Goal: Task Accomplishment & Management: Use online tool/utility

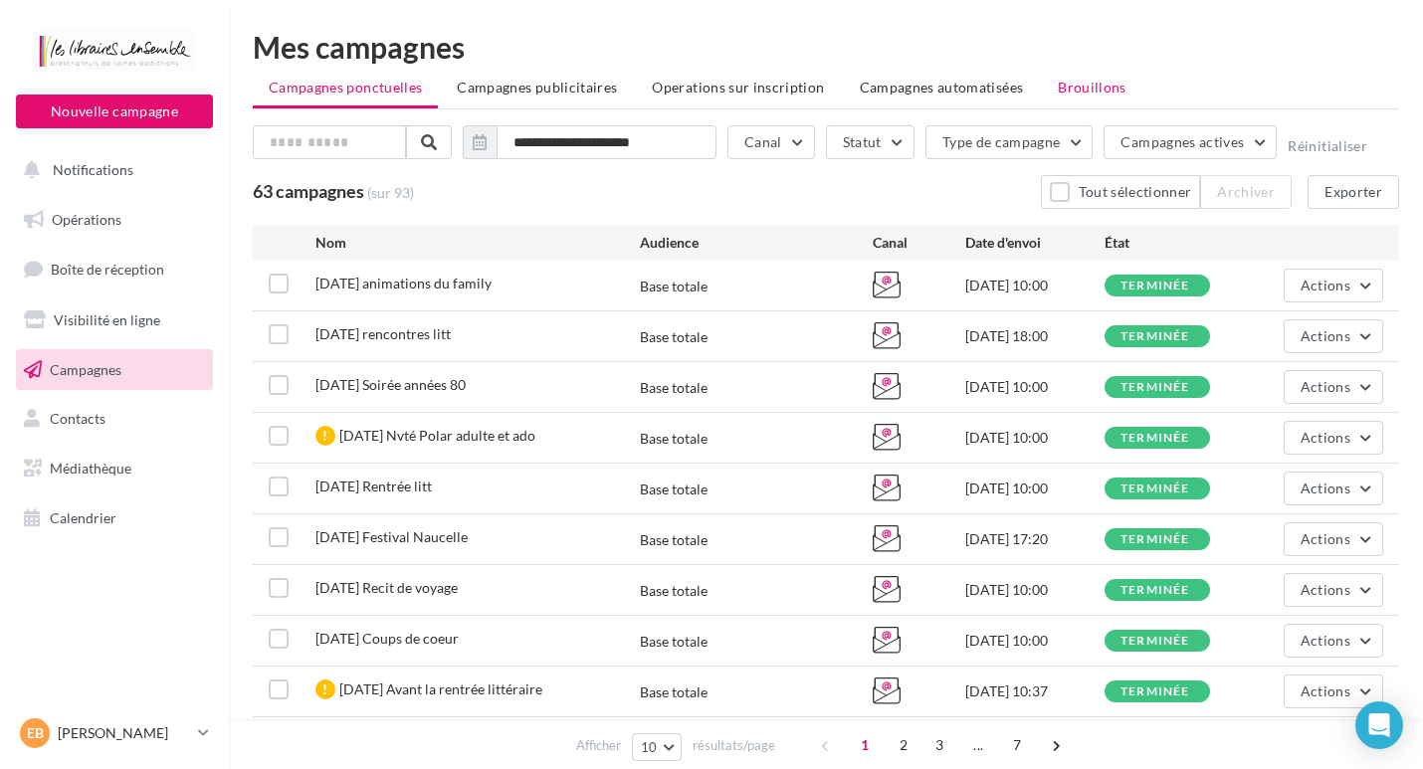
click at [1090, 87] on span "Brouillons" at bounding box center [1092, 87] width 69 height 17
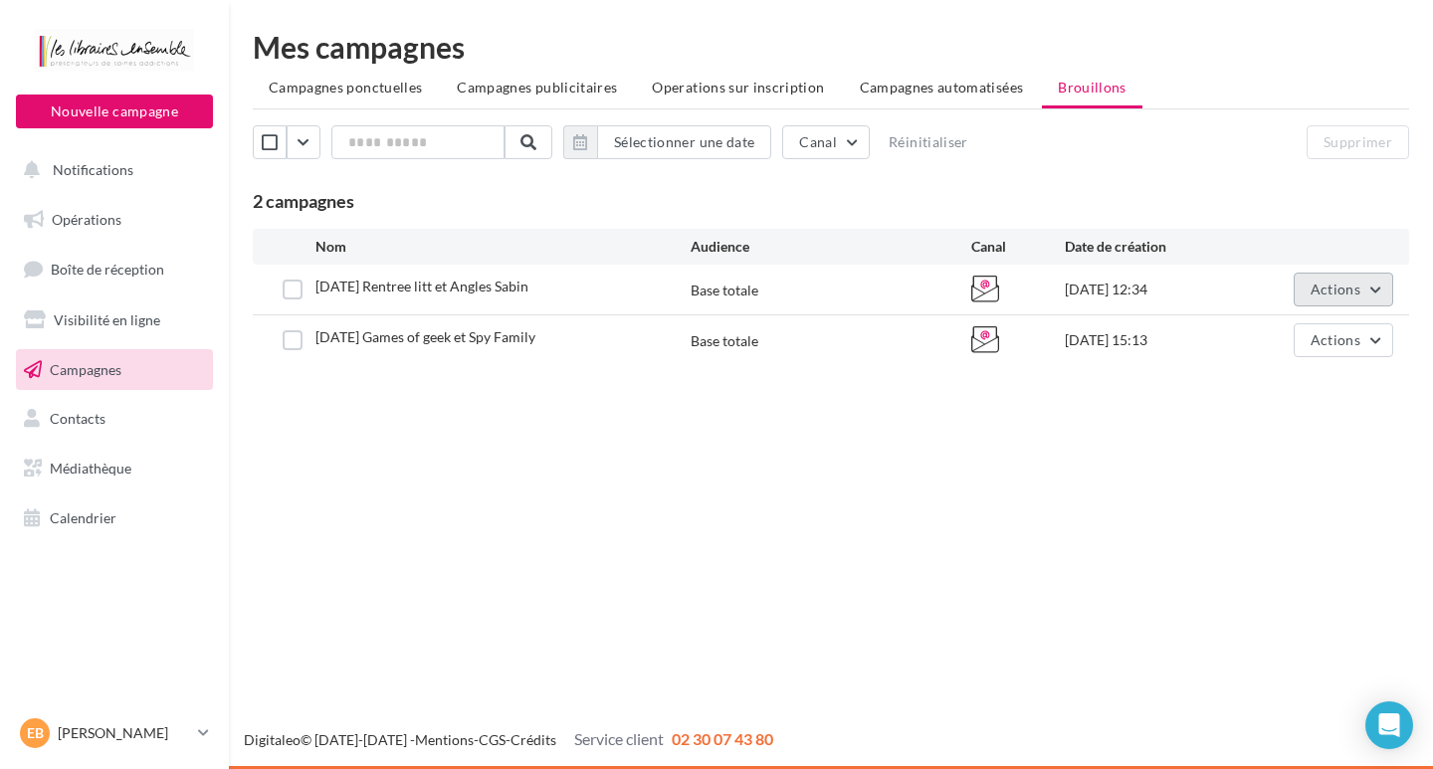
click at [1327, 289] on span "Actions" at bounding box center [1336, 289] width 50 height 17
click at [1285, 328] on button "Editer" at bounding box center [1293, 336] width 199 height 52
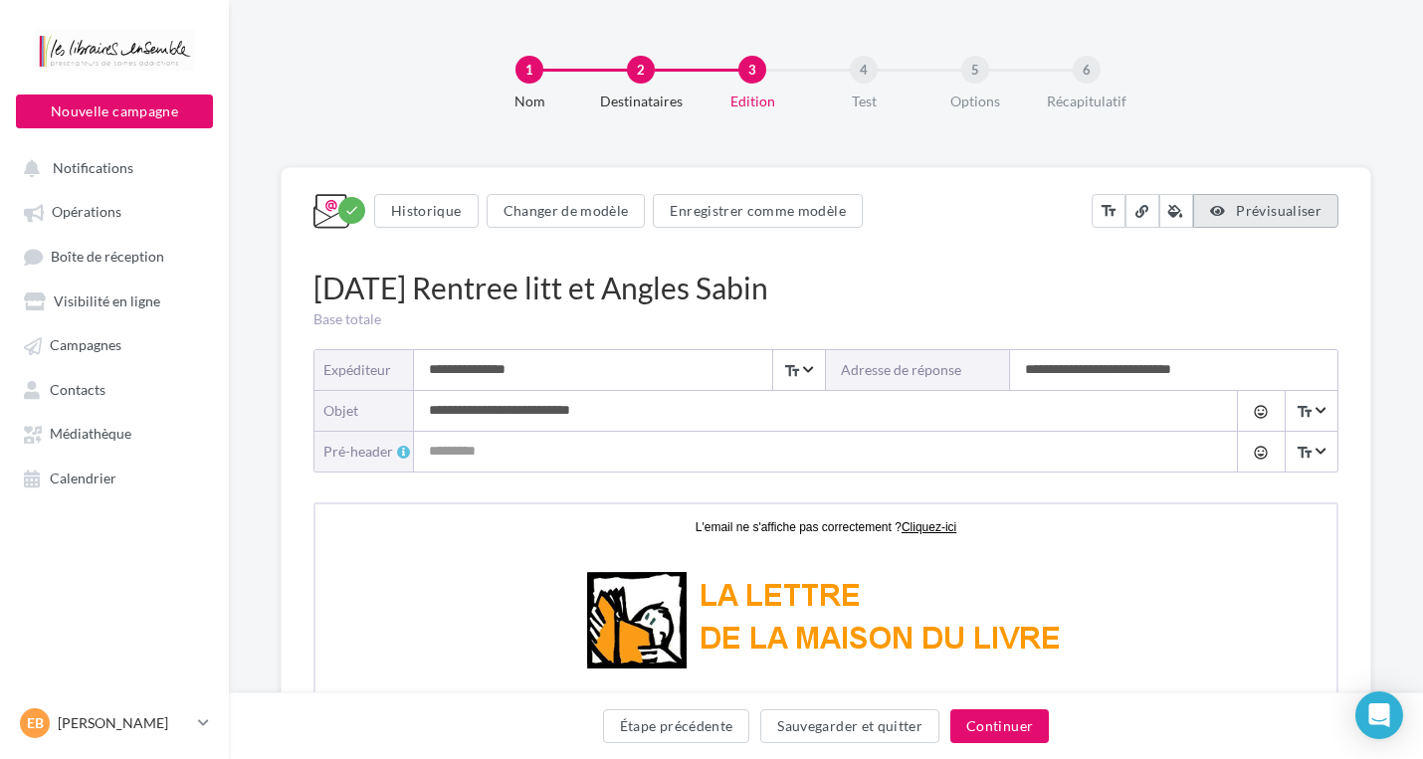
click at [1263, 206] on span "Prévisualiser" at bounding box center [1279, 210] width 86 height 17
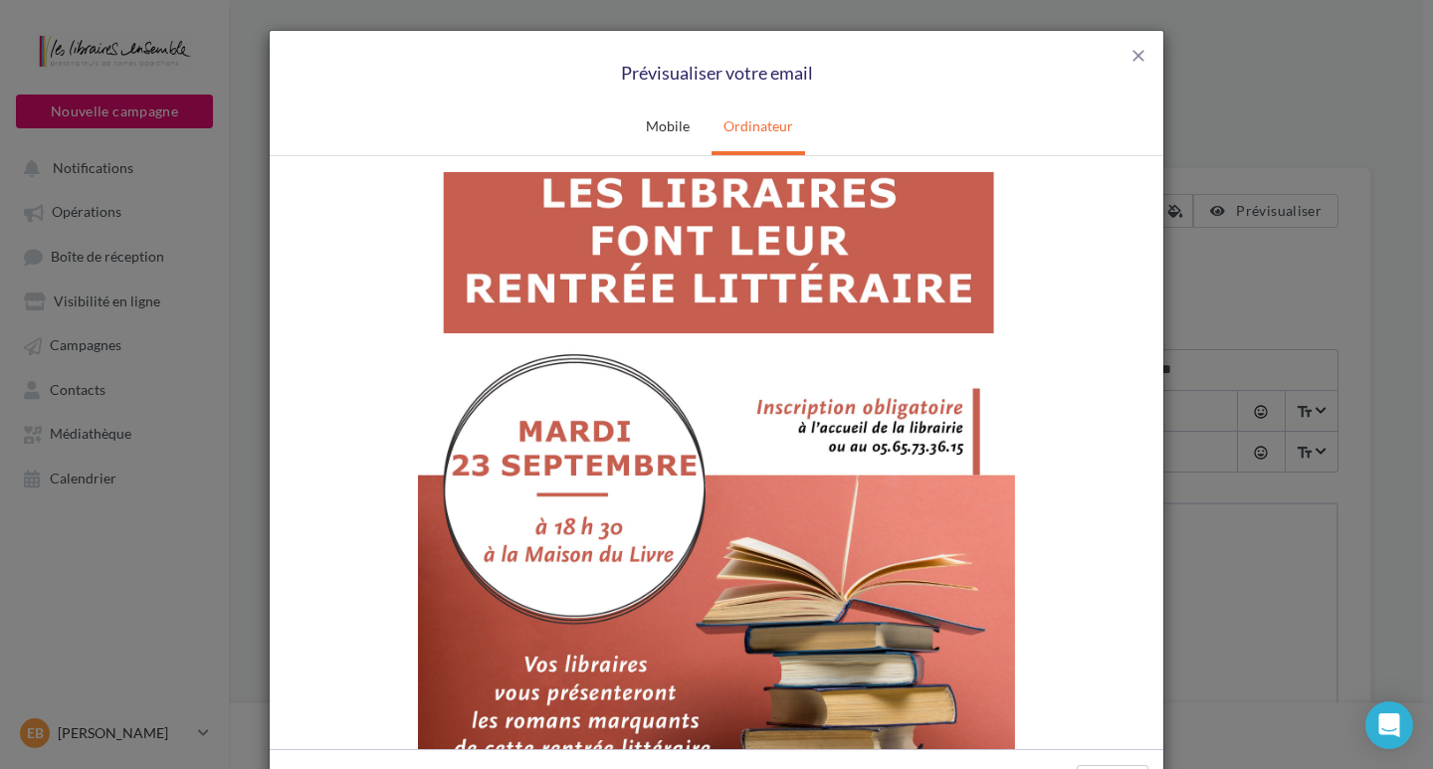
scroll to position [597, 0]
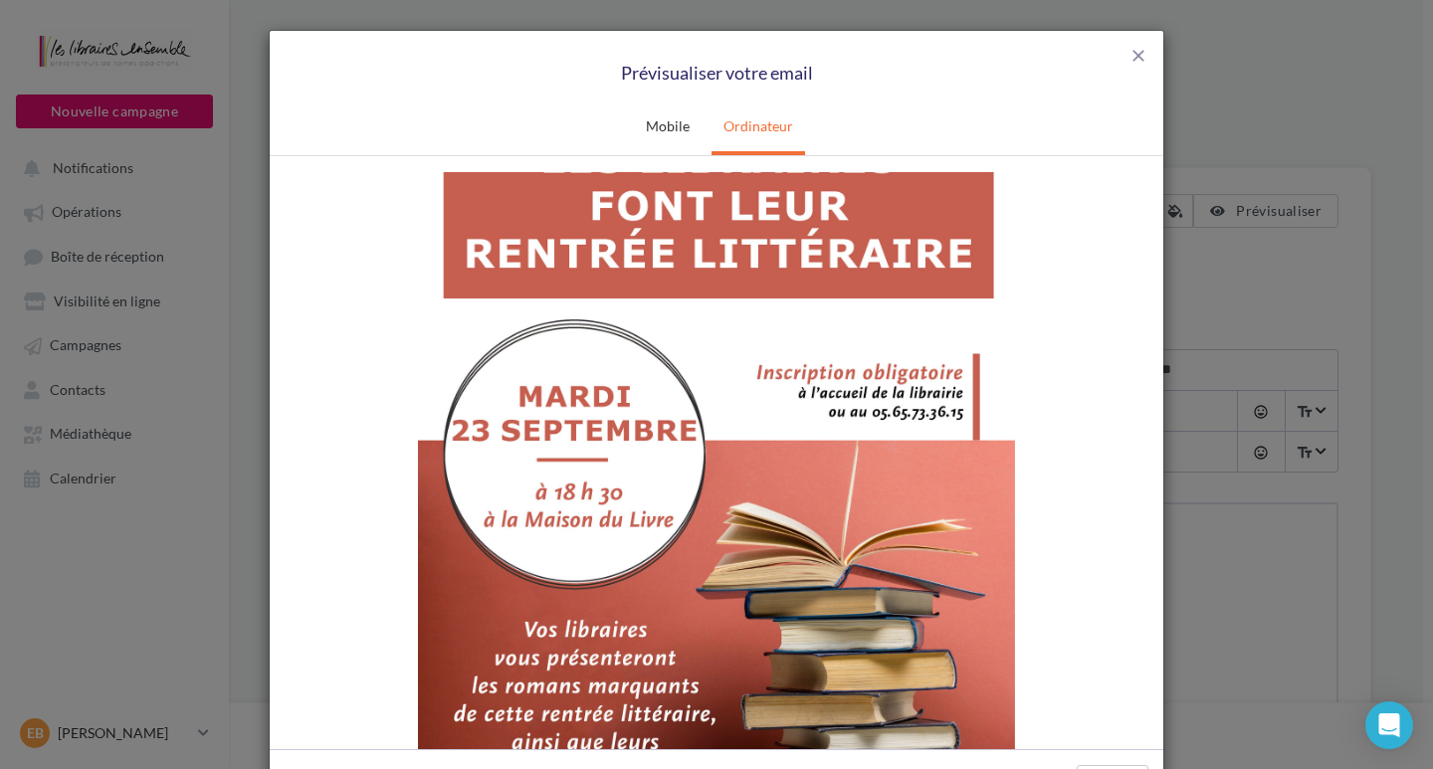
click at [716, 516] on img at bounding box center [716, 516] width 597 height 844
click at [1138, 54] on span "close" at bounding box center [1138, 56] width 20 height 20
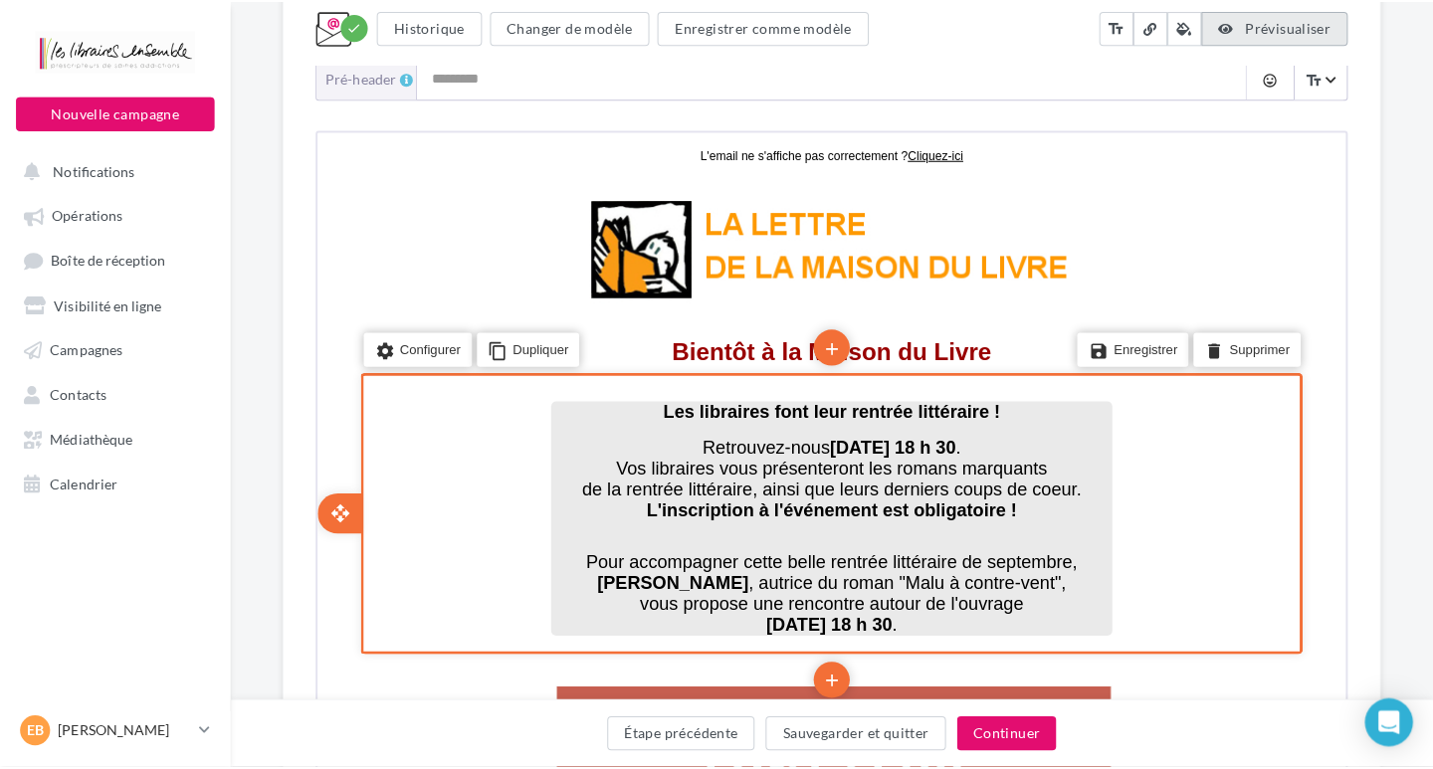
scroll to position [498, 0]
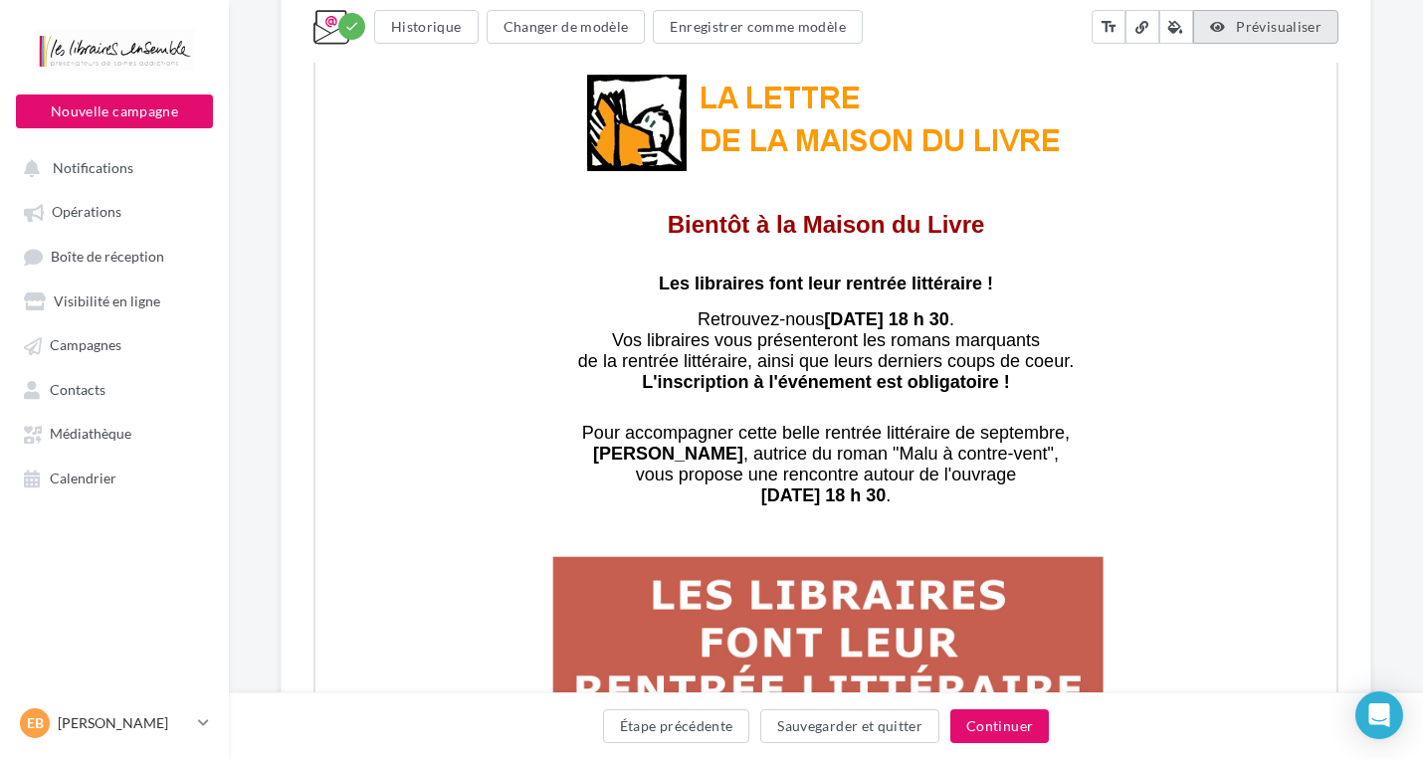
click at [1260, 28] on span "Prévisualiser" at bounding box center [1279, 26] width 86 height 17
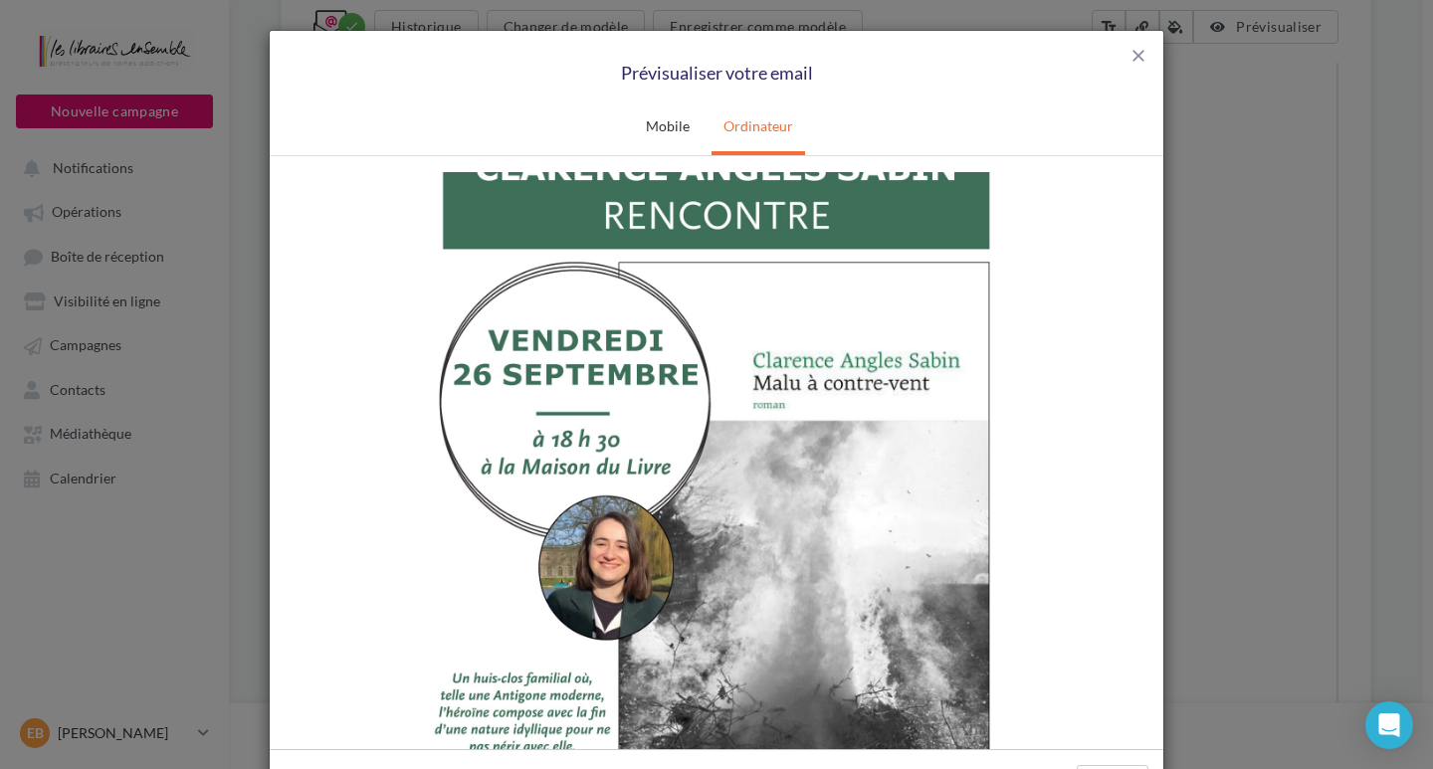
scroll to position [1493, 0]
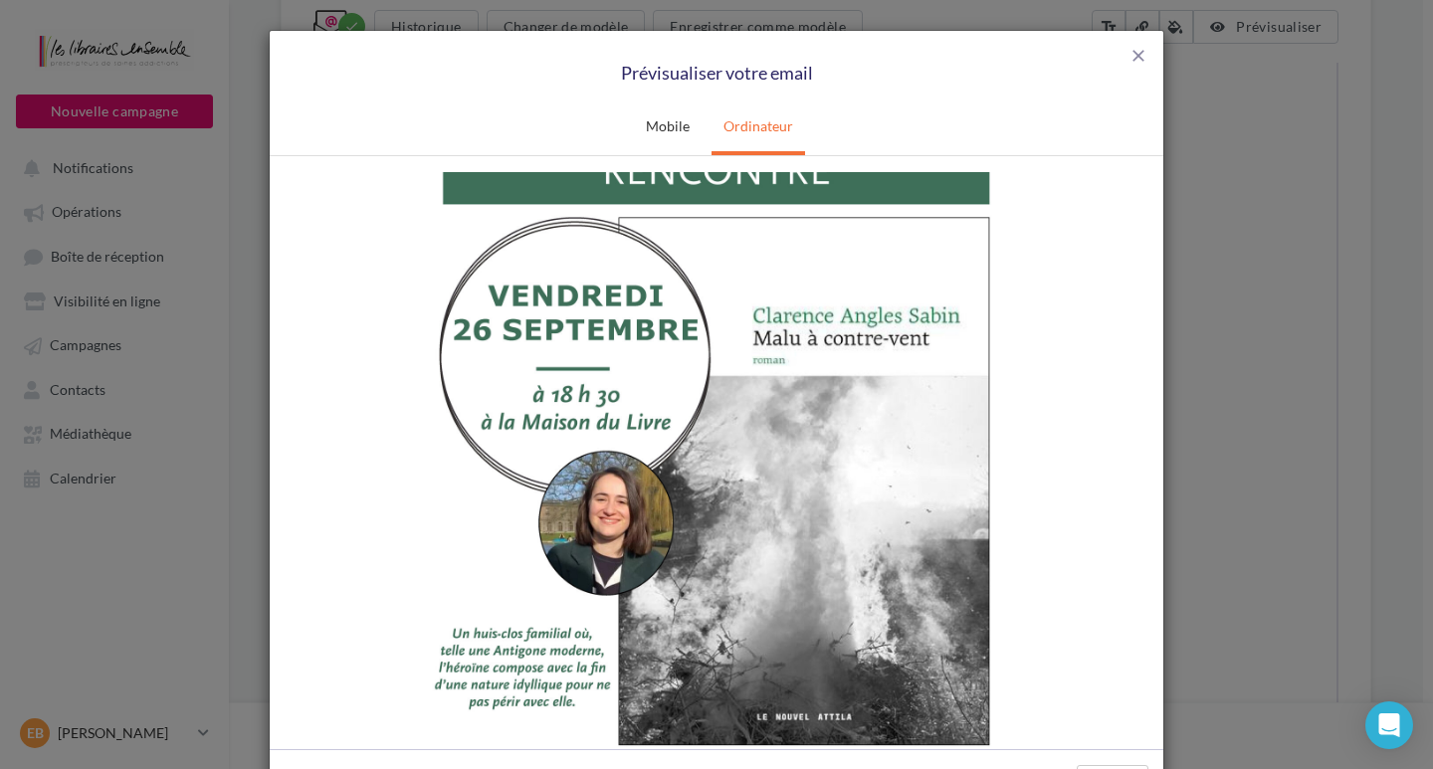
click at [716, 507] on img at bounding box center [716, 489] width 597 height 844
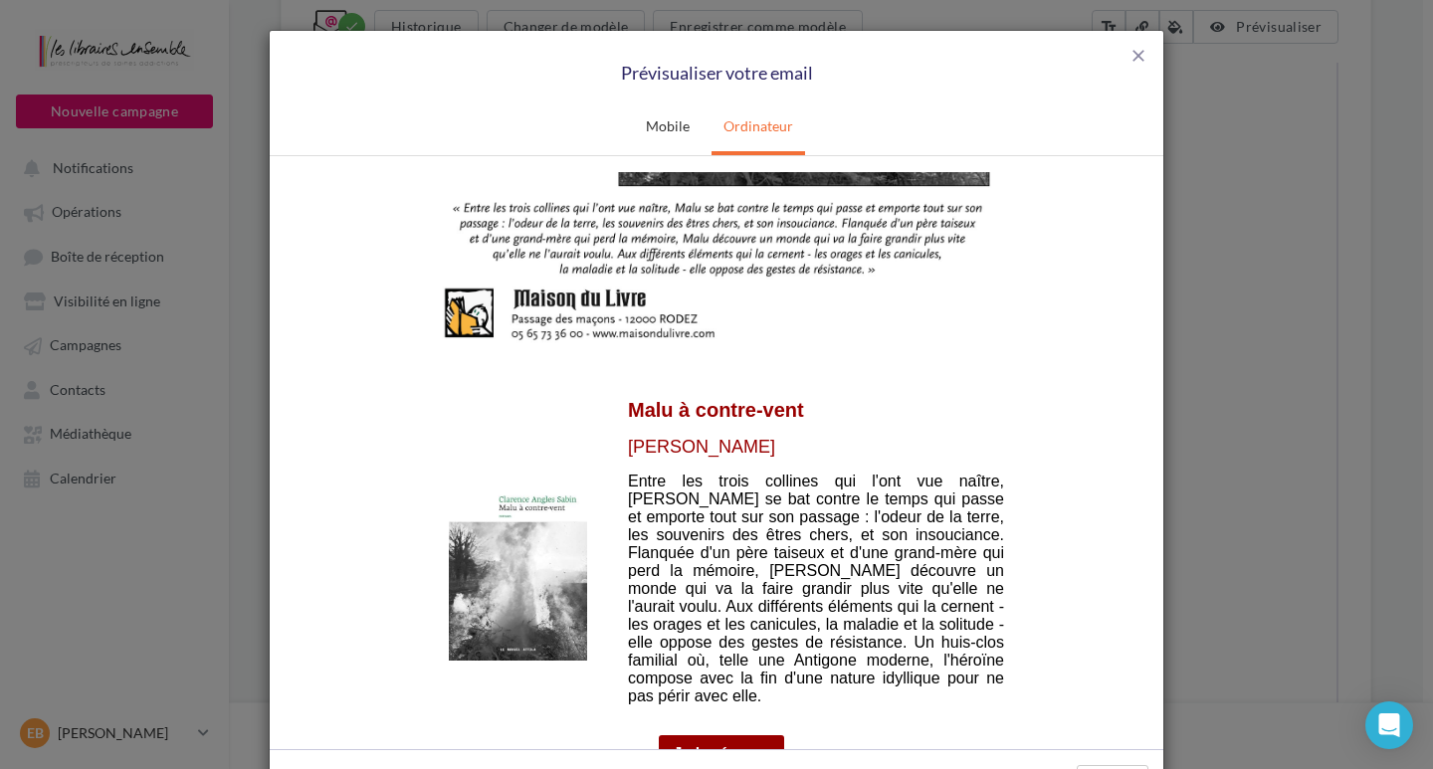
scroll to position [2090, 0]
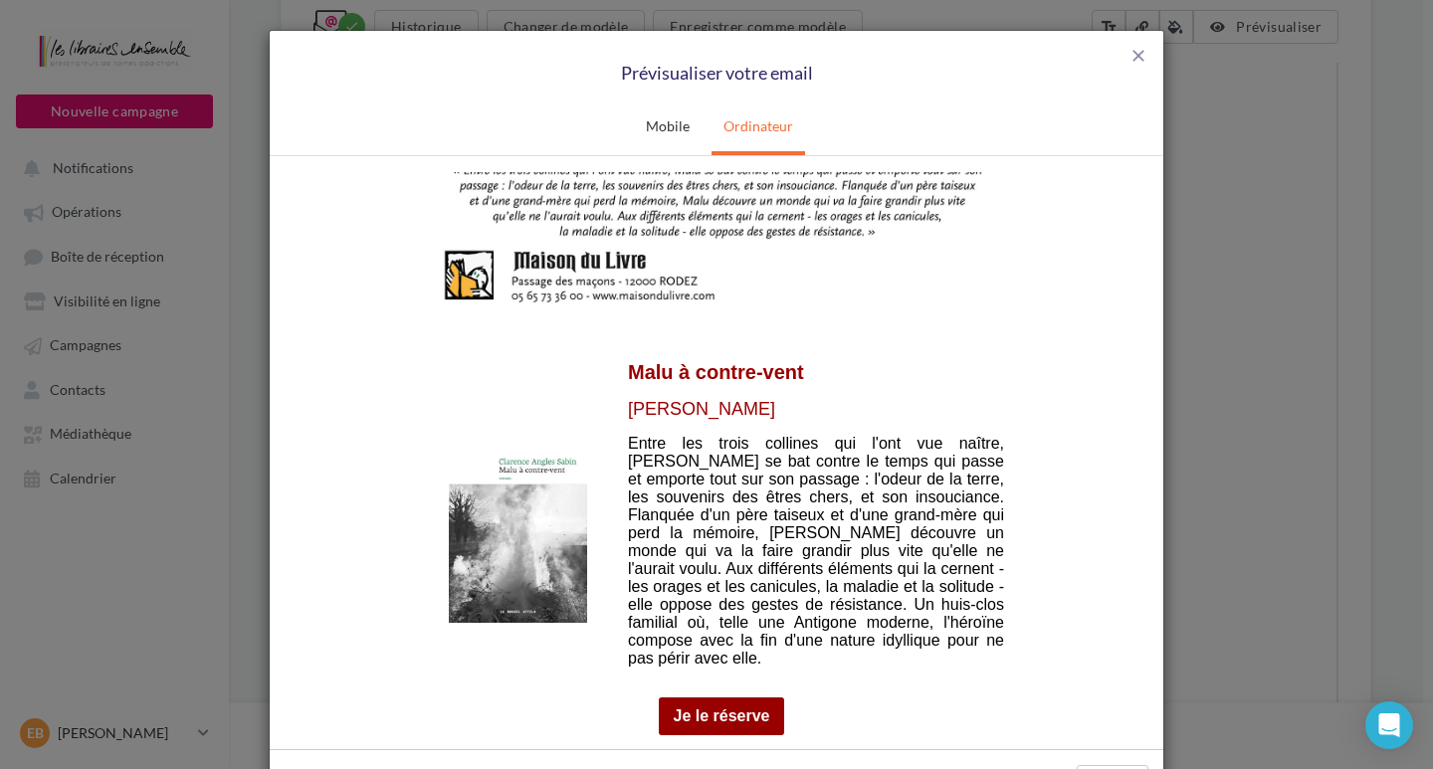
click at [491, 532] on img at bounding box center [518, 523] width 138 height 198
click at [705, 707] on link "Je le réserve" at bounding box center [722, 716] width 97 height 18
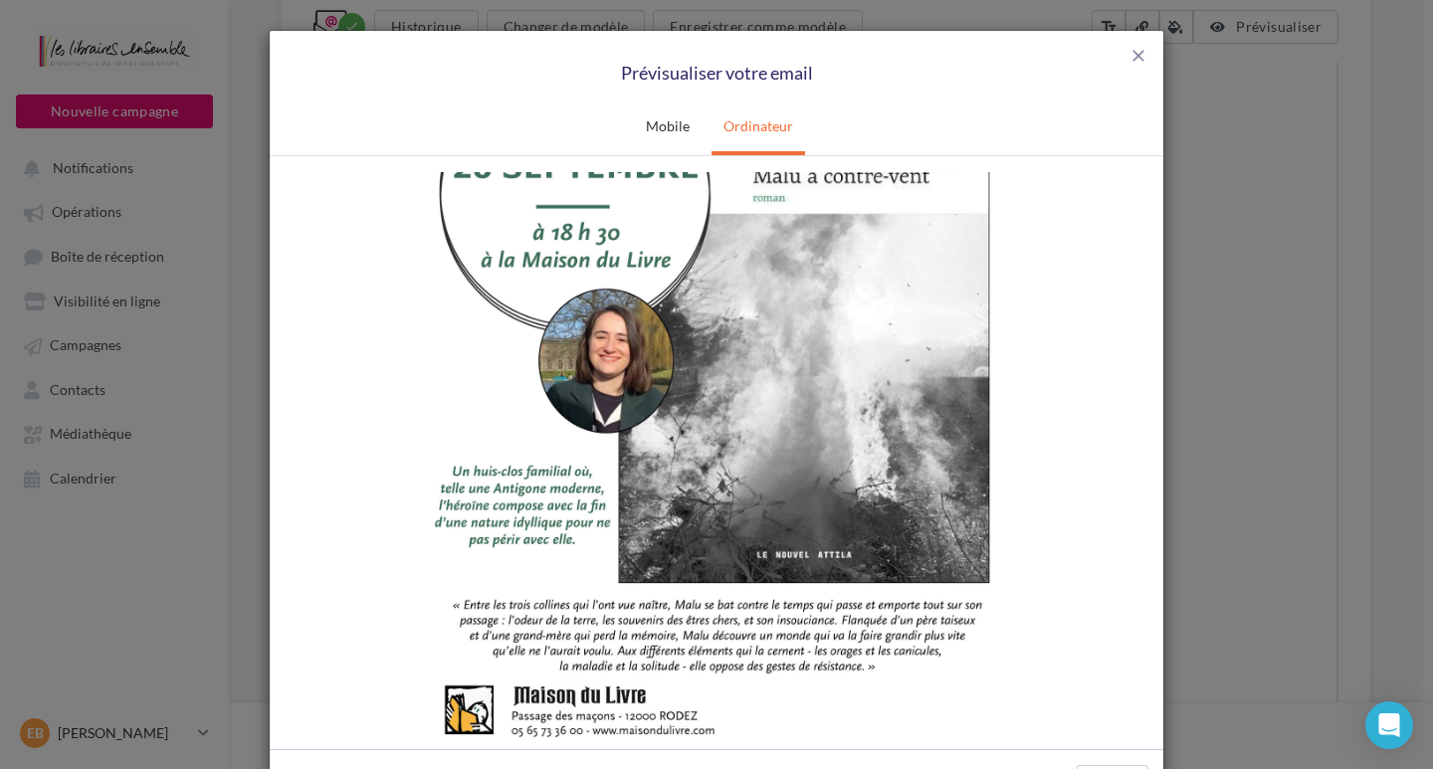
scroll to position [1465, 0]
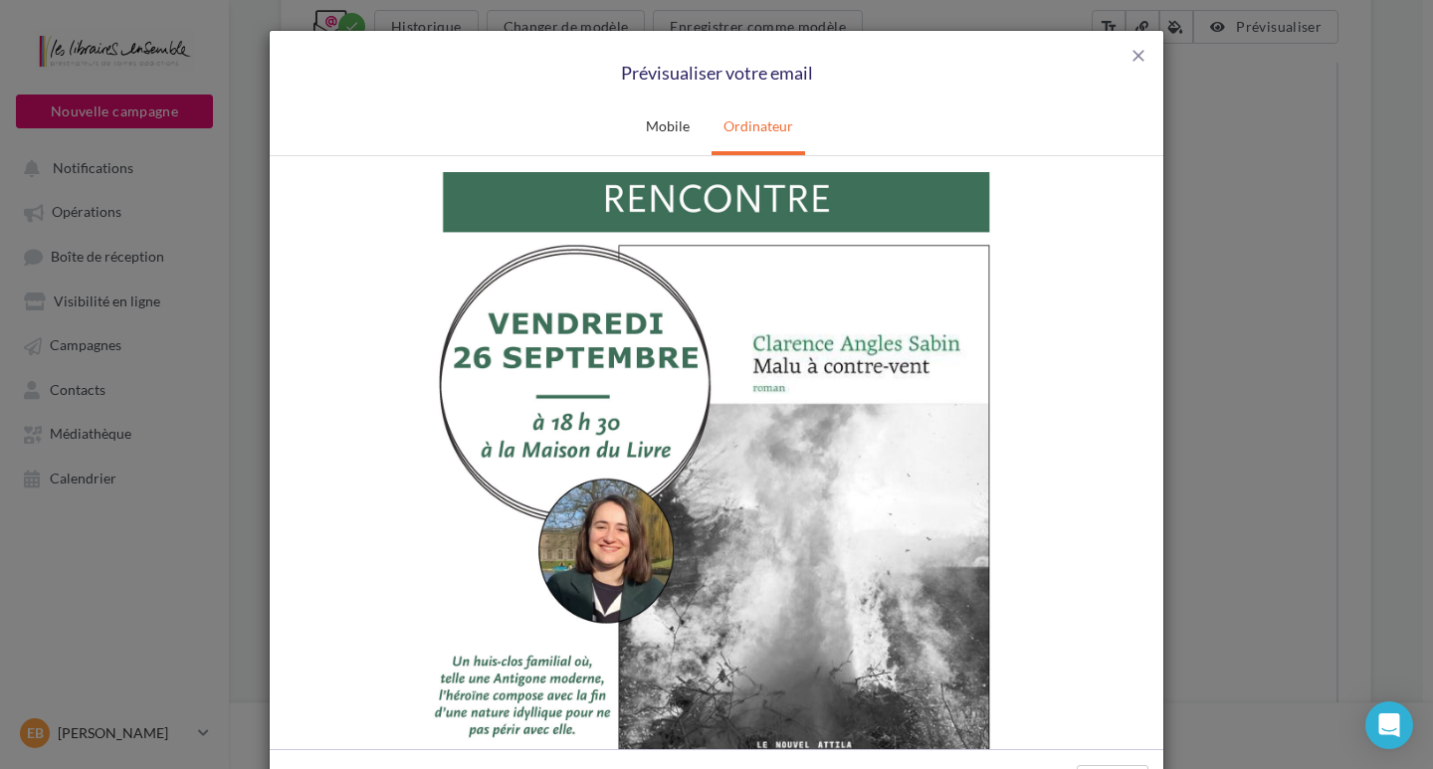
click at [728, 513] on img at bounding box center [716, 517] width 597 height 844
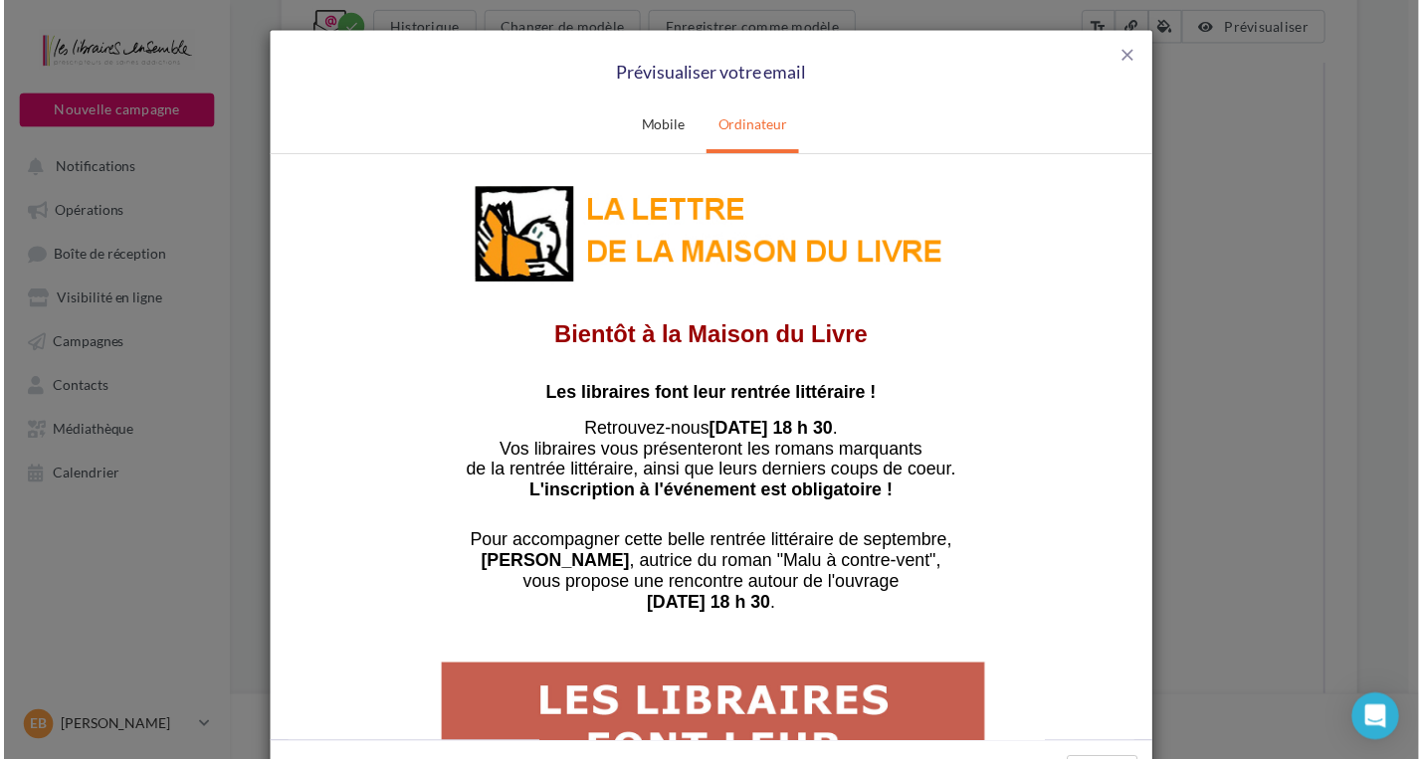
scroll to position [0, 0]
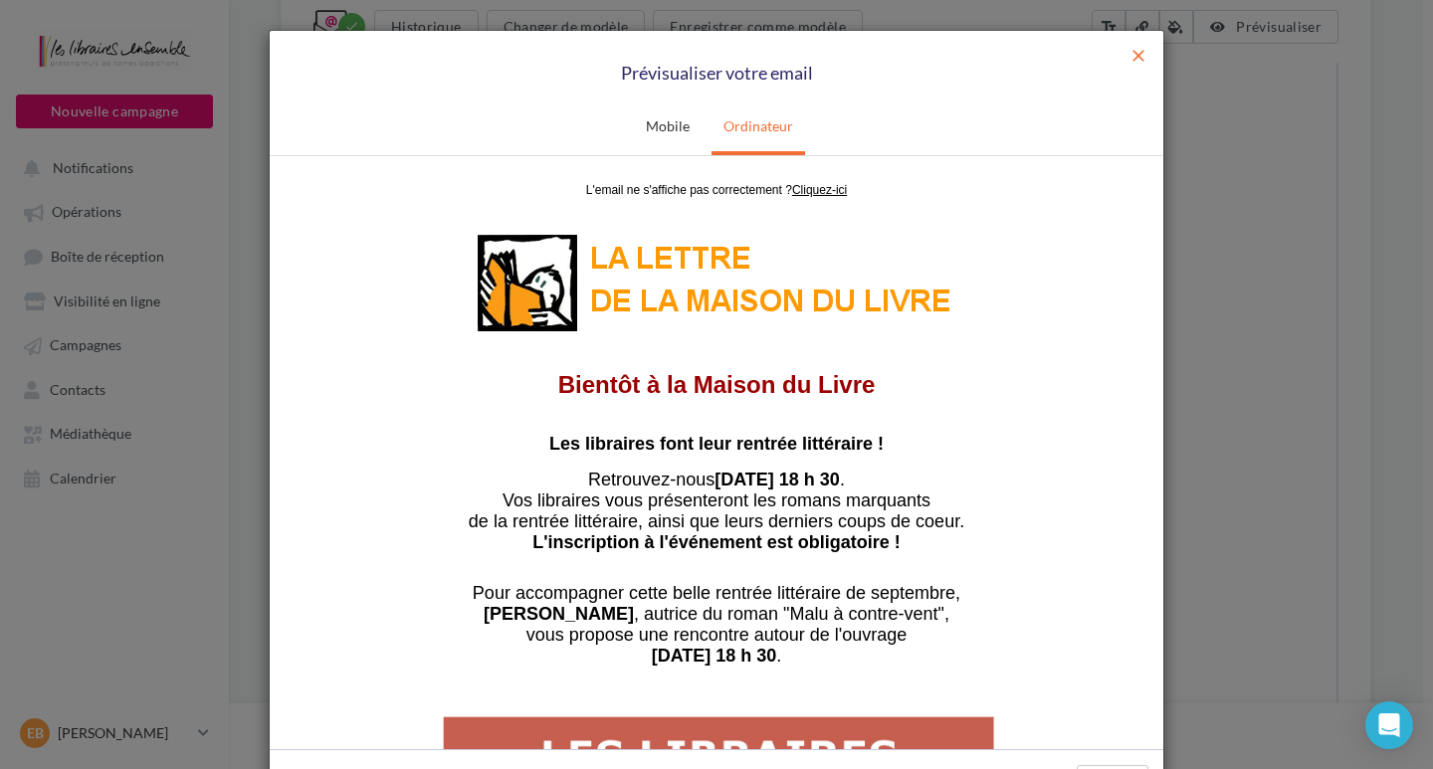
click at [1129, 59] on span "close" at bounding box center [1138, 56] width 20 height 20
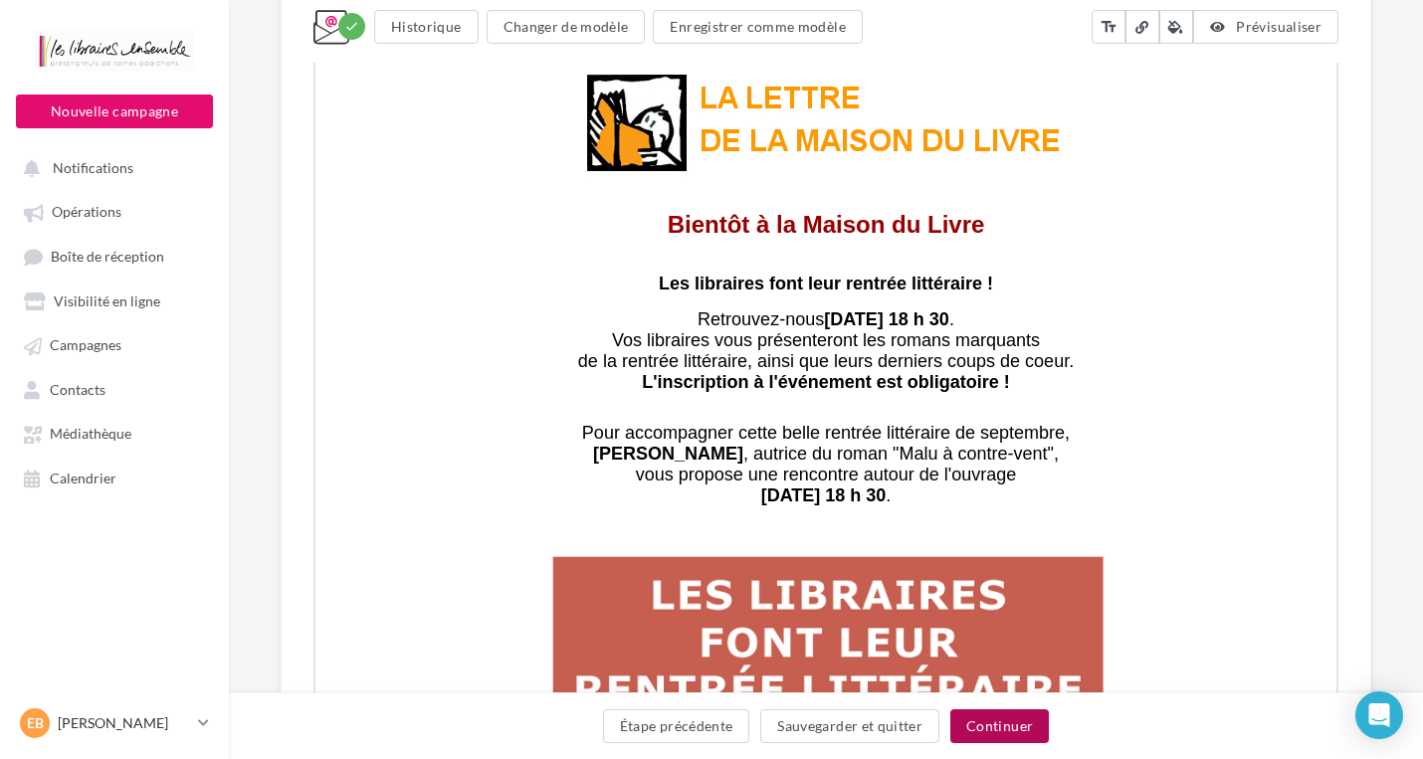
click at [989, 720] on button "Continuer" at bounding box center [999, 727] width 99 height 34
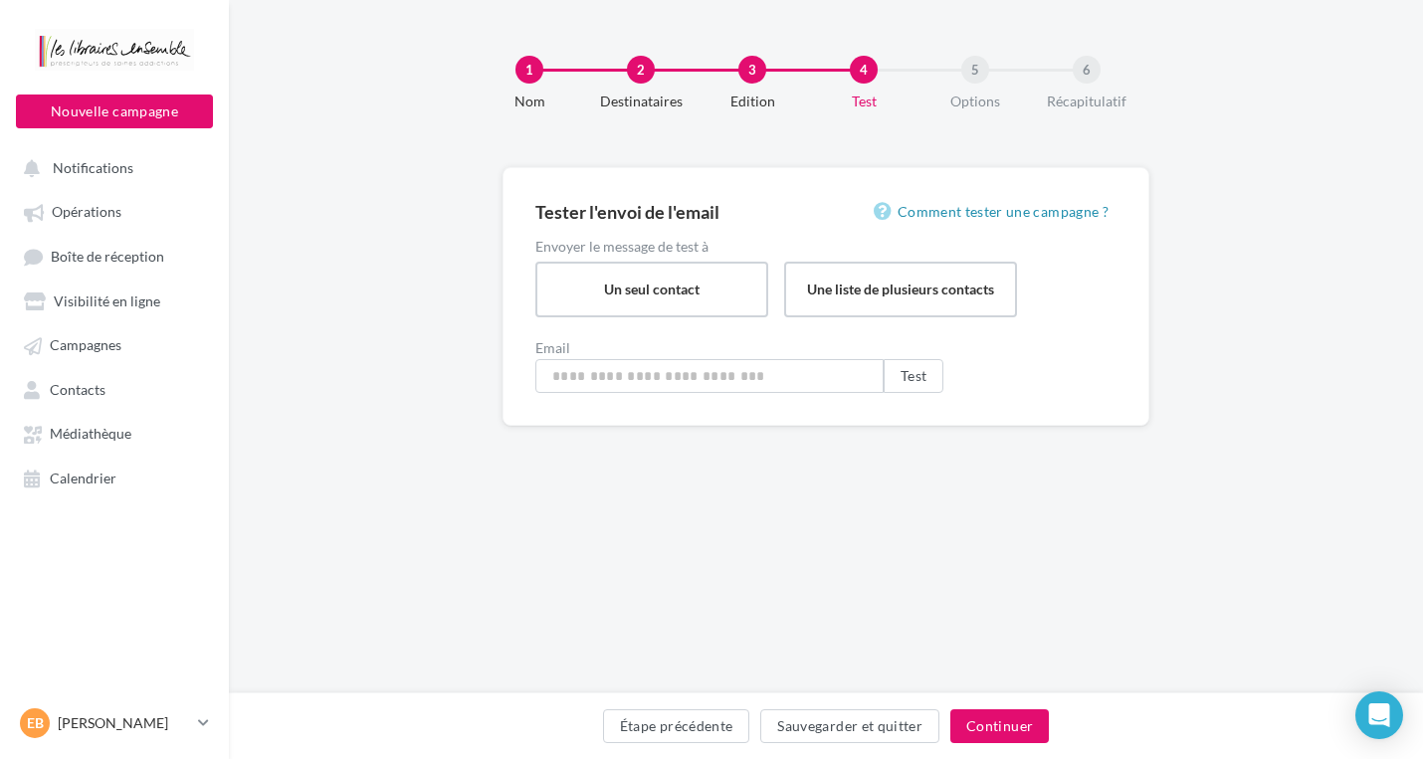
type input "**********"
click at [1010, 726] on button "Continuer" at bounding box center [1004, 727] width 99 height 34
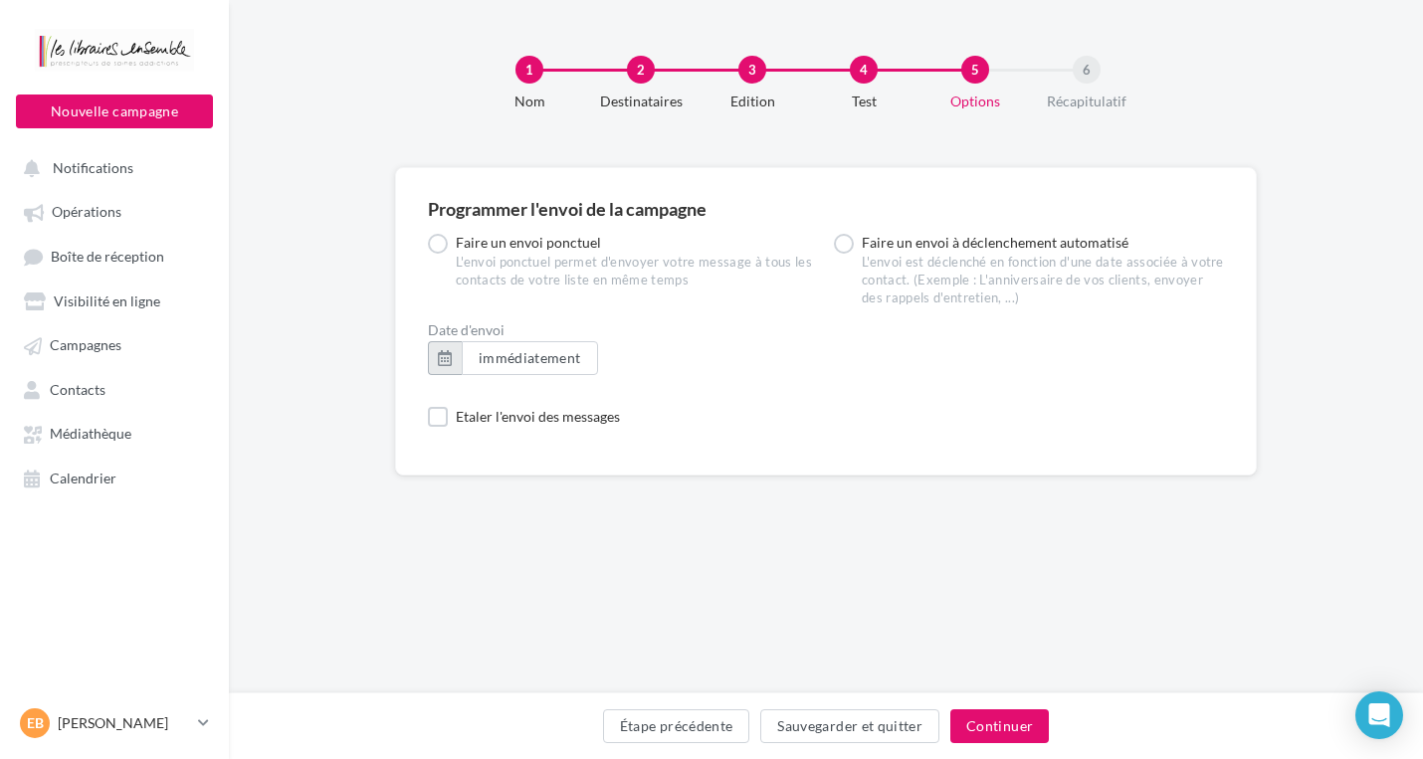
click at [436, 358] on button "button" at bounding box center [445, 358] width 34 height 34
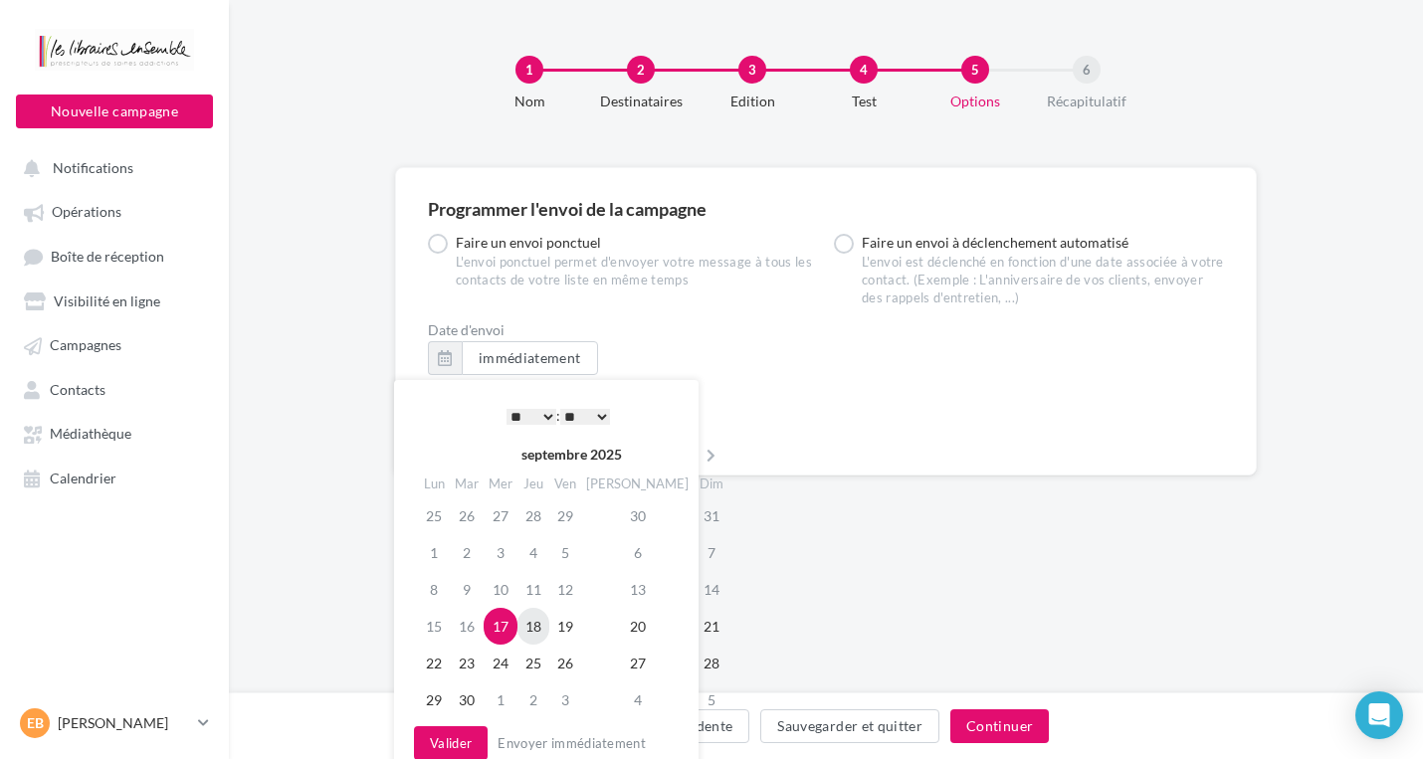
click at [549, 626] on td "18" at bounding box center [533, 626] width 32 height 37
click at [545, 412] on select "* * * * * * * * * * ** ** ** ** ** ** ** ** ** ** ** ** ** **" at bounding box center [532, 417] width 50 height 16
click at [456, 743] on button "Valider" at bounding box center [451, 743] width 74 height 34
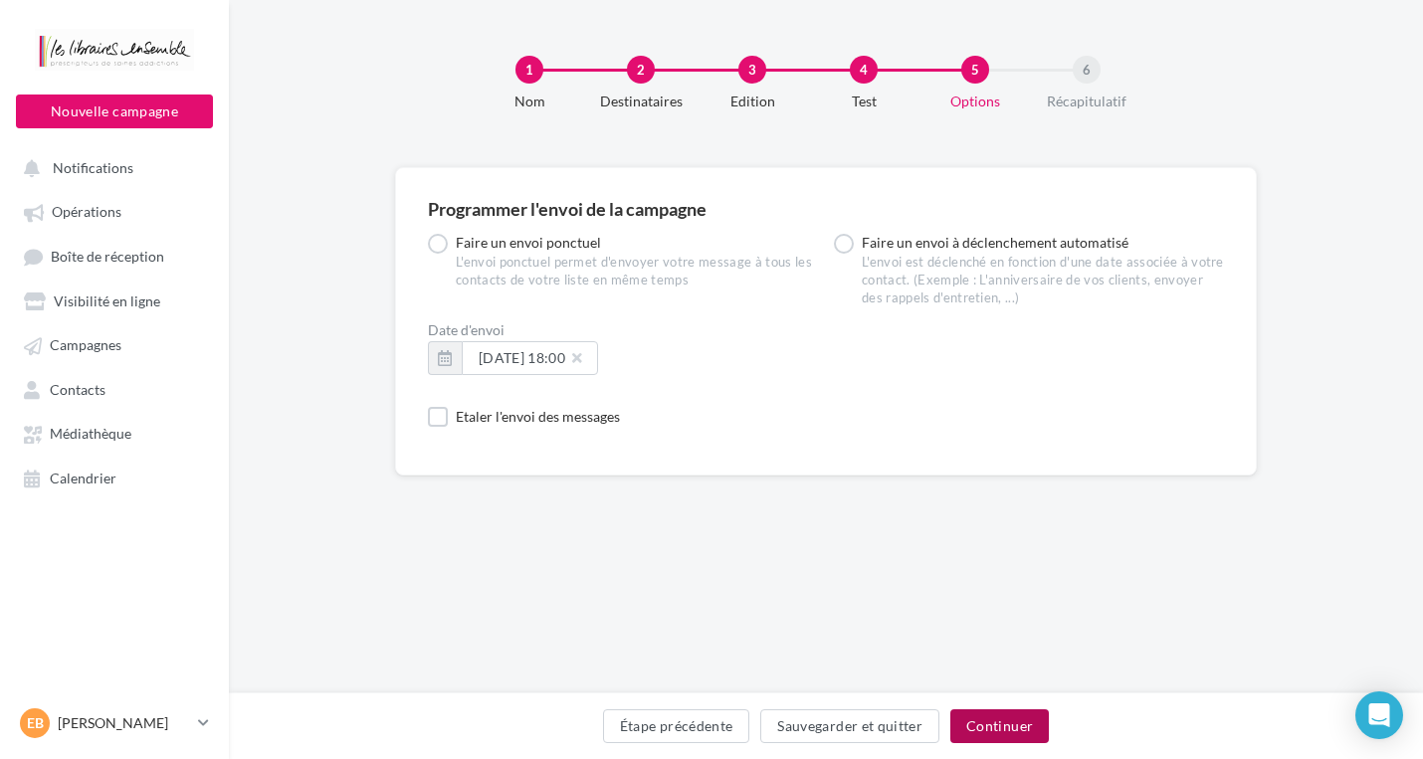
click at [1008, 723] on button "Continuer" at bounding box center [999, 727] width 99 height 34
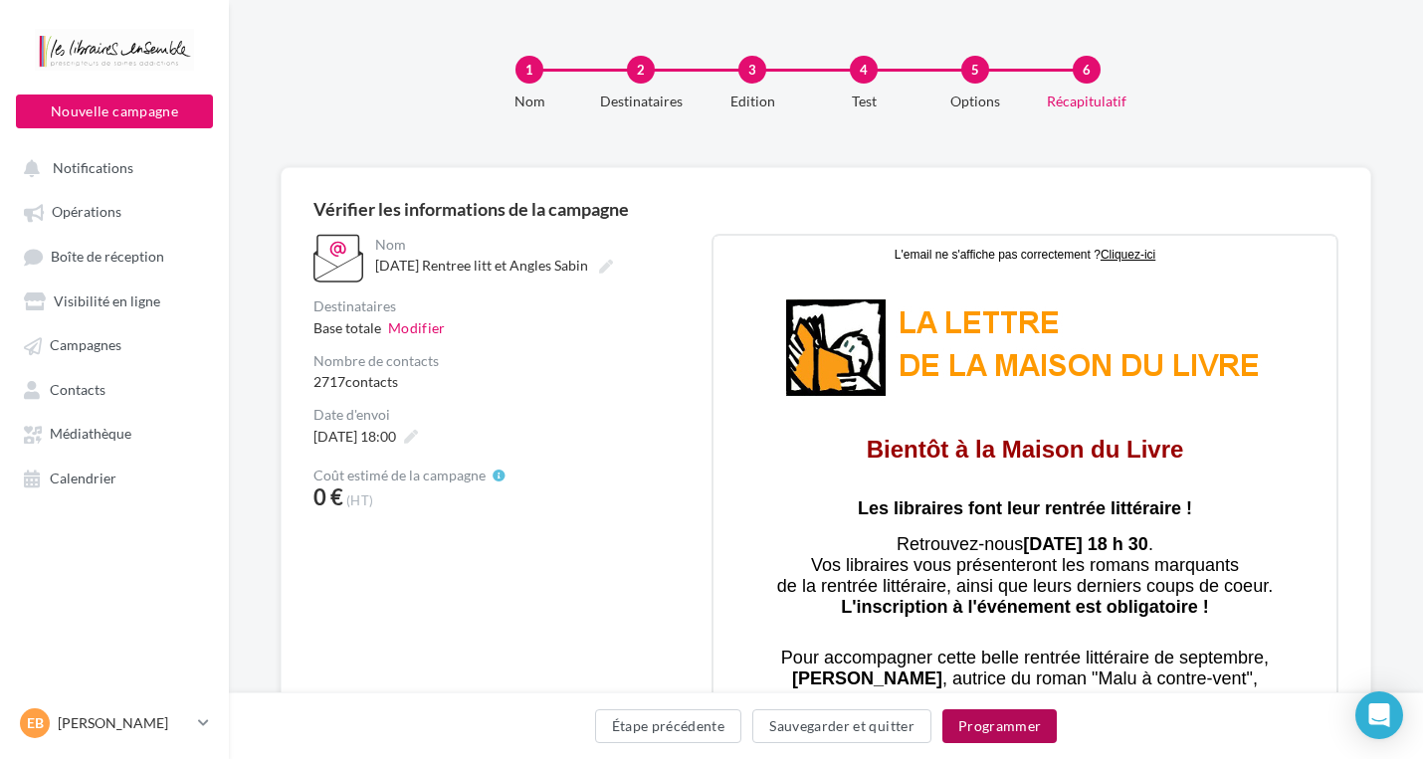
click at [1008, 723] on button "Programmer" at bounding box center [999, 727] width 115 height 34
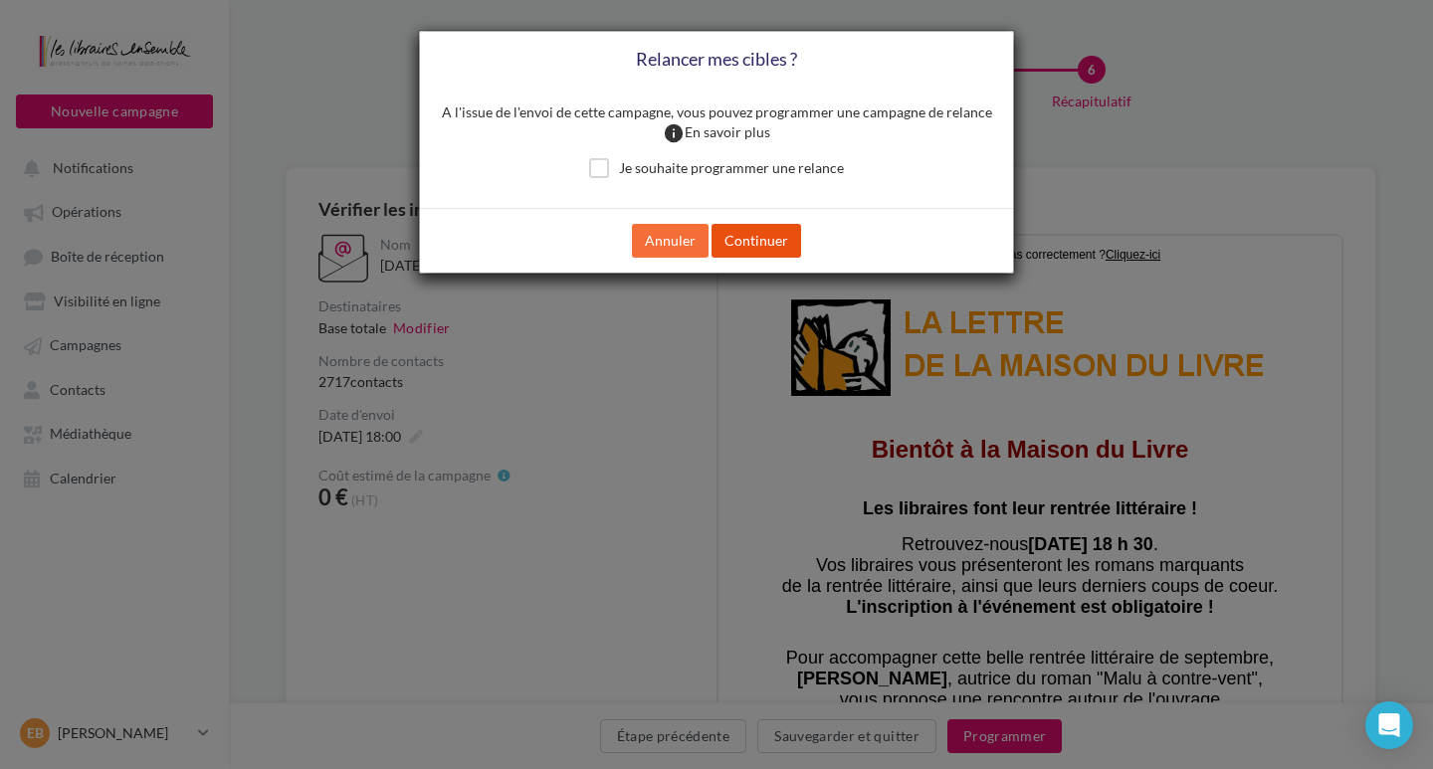
click at [760, 247] on button "Continuer" at bounding box center [756, 241] width 90 height 34
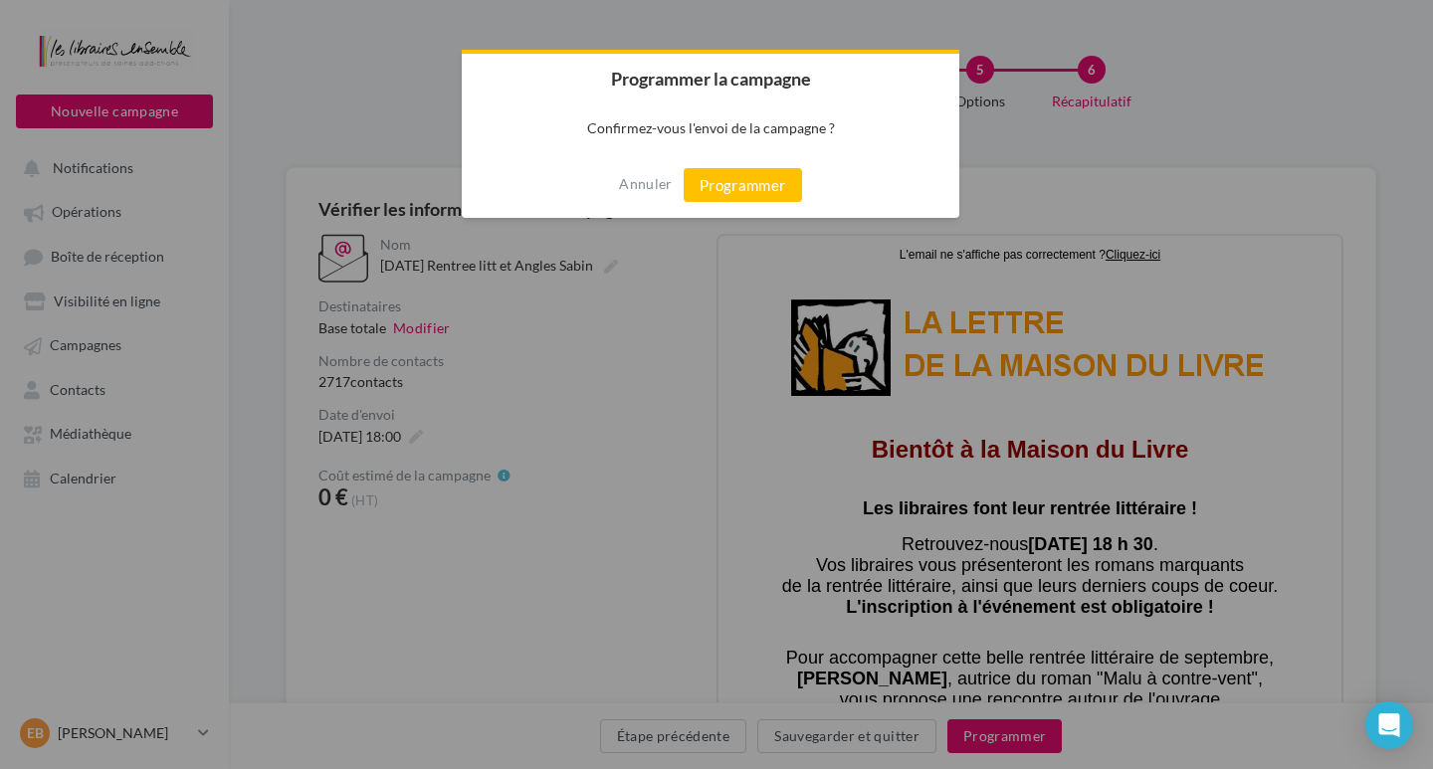
click at [748, 188] on button "Programmer" at bounding box center [743, 185] width 118 height 34
